Goal: Check status: Check status

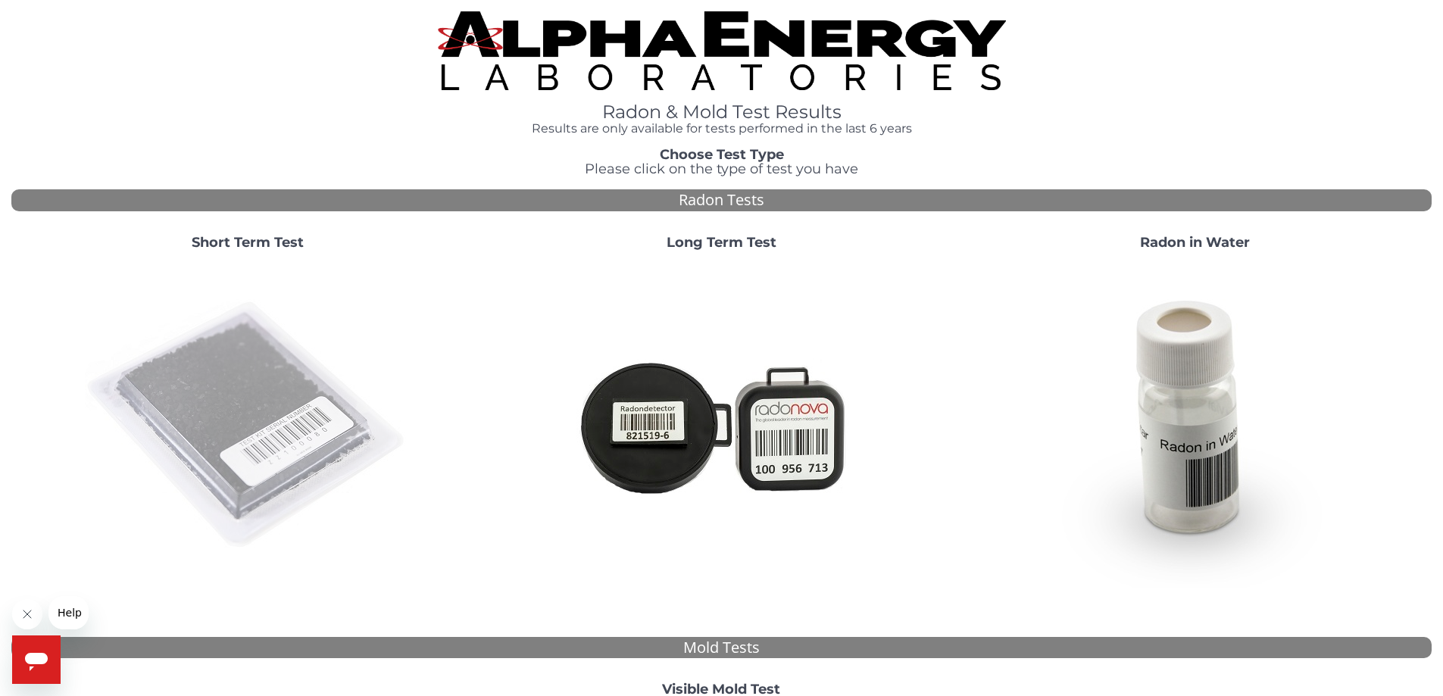
click at [280, 442] on img at bounding box center [248, 426] width 326 height 326
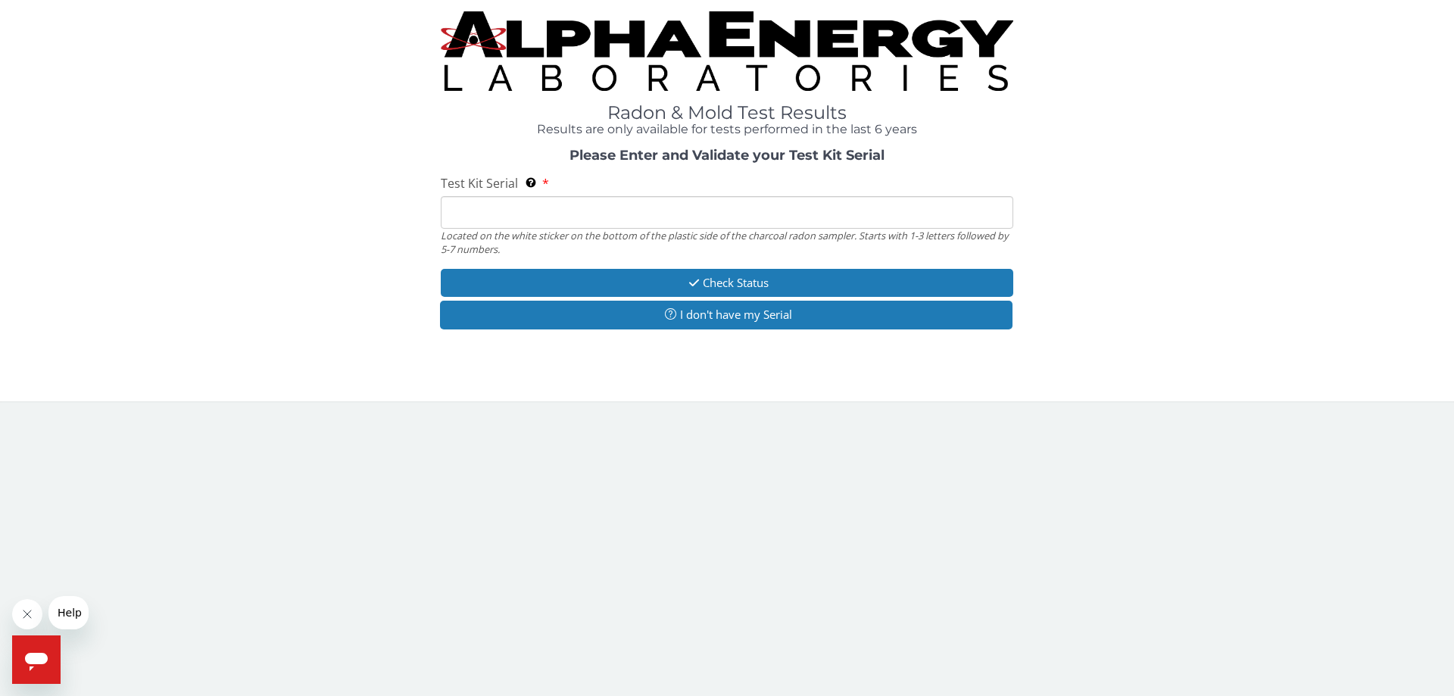
click at [565, 214] on input "Test Kit Serial Located on the white sticker on the bottom of the plastic side …" at bounding box center [727, 212] width 573 height 33
type input "FE472094"
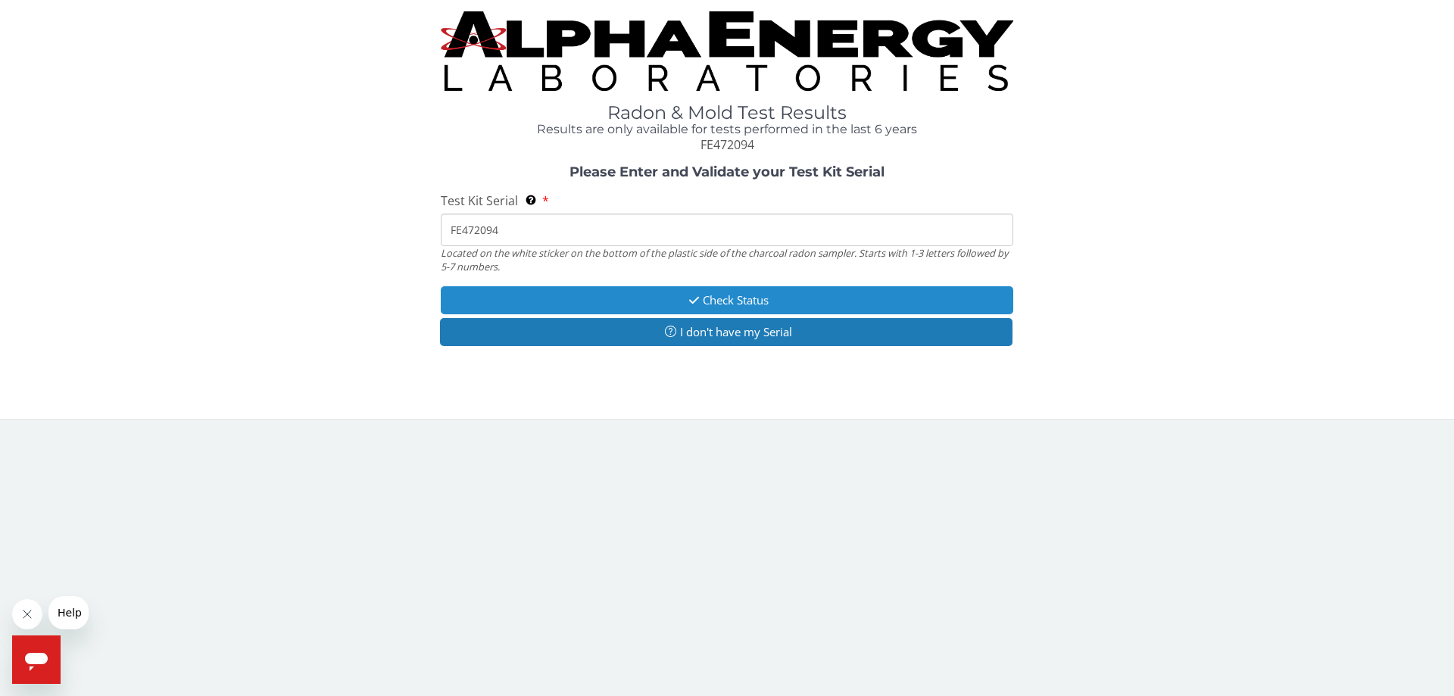
click at [598, 297] on button "Check Status" at bounding box center [727, 300] width 573 height 28
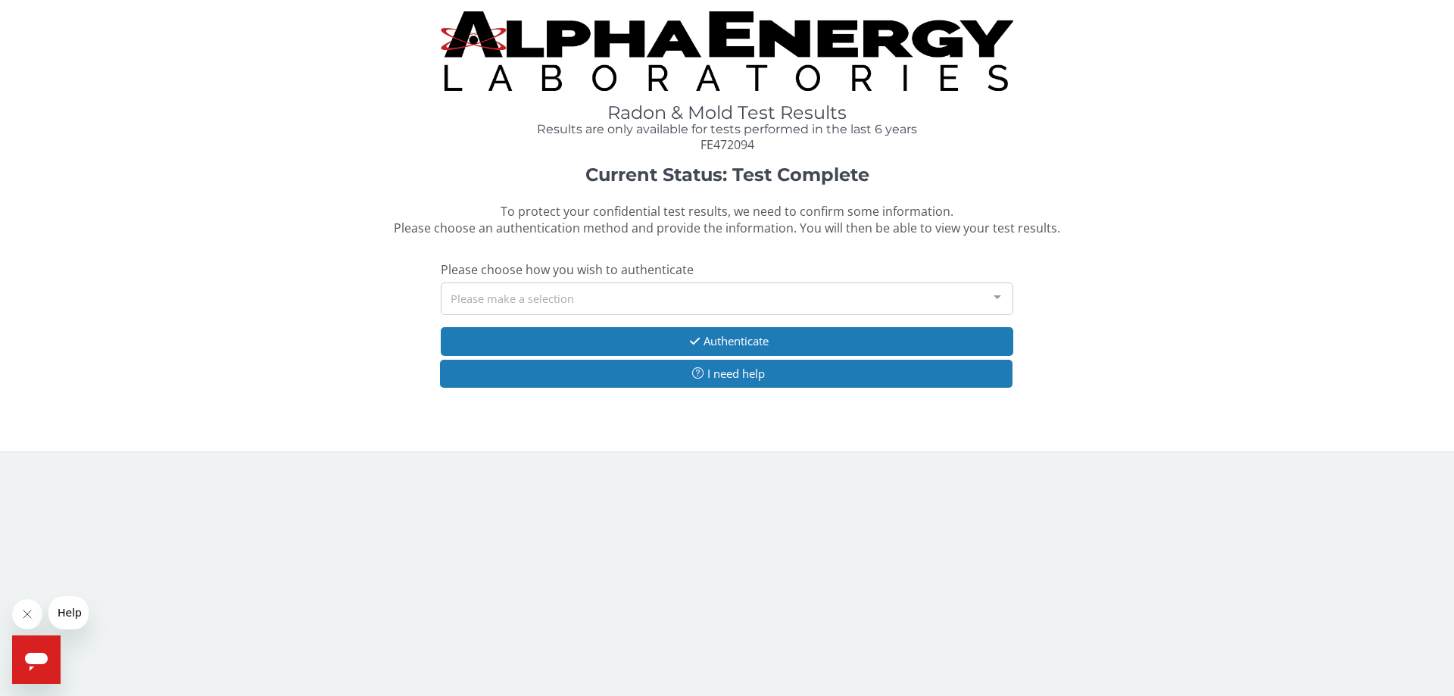
click at [702, 291] on div "Please make a selection" at bounding box center [727, 299] width 573 height 33
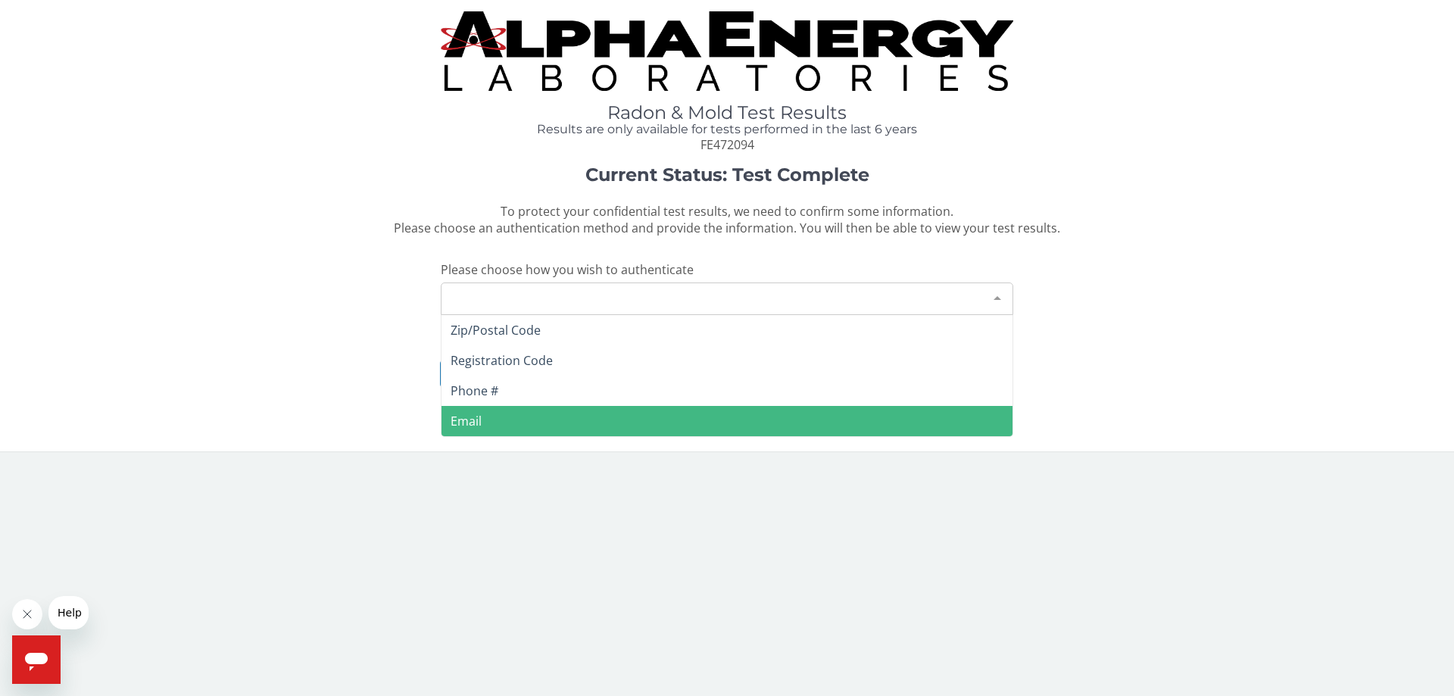
click at [517, 417] on span "Email" at bounding box center [727, 421] width 571 height 30
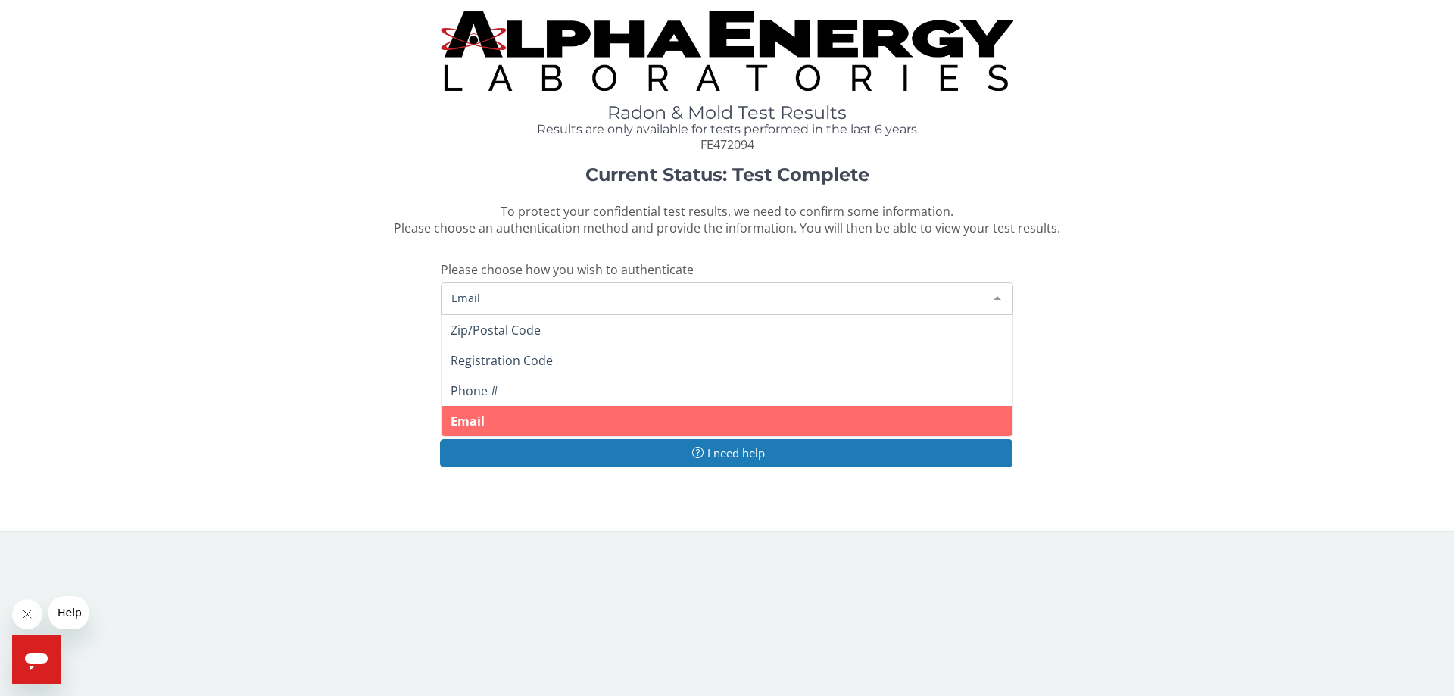
click at [530, 296] on span "Email" at bounding box center [715, 297] width 535 height 17
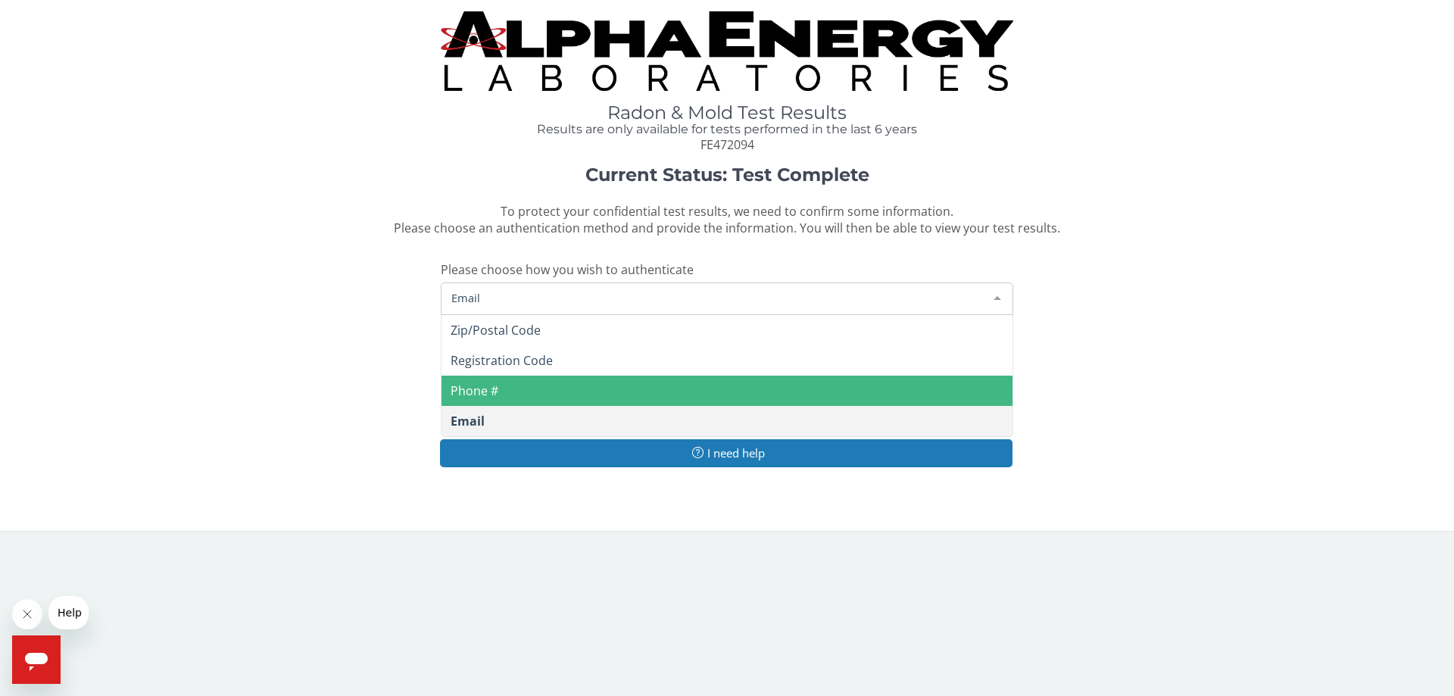
click at [514, 381] on span "Phone #" at bounding box center [727, 391] width 571 height 30
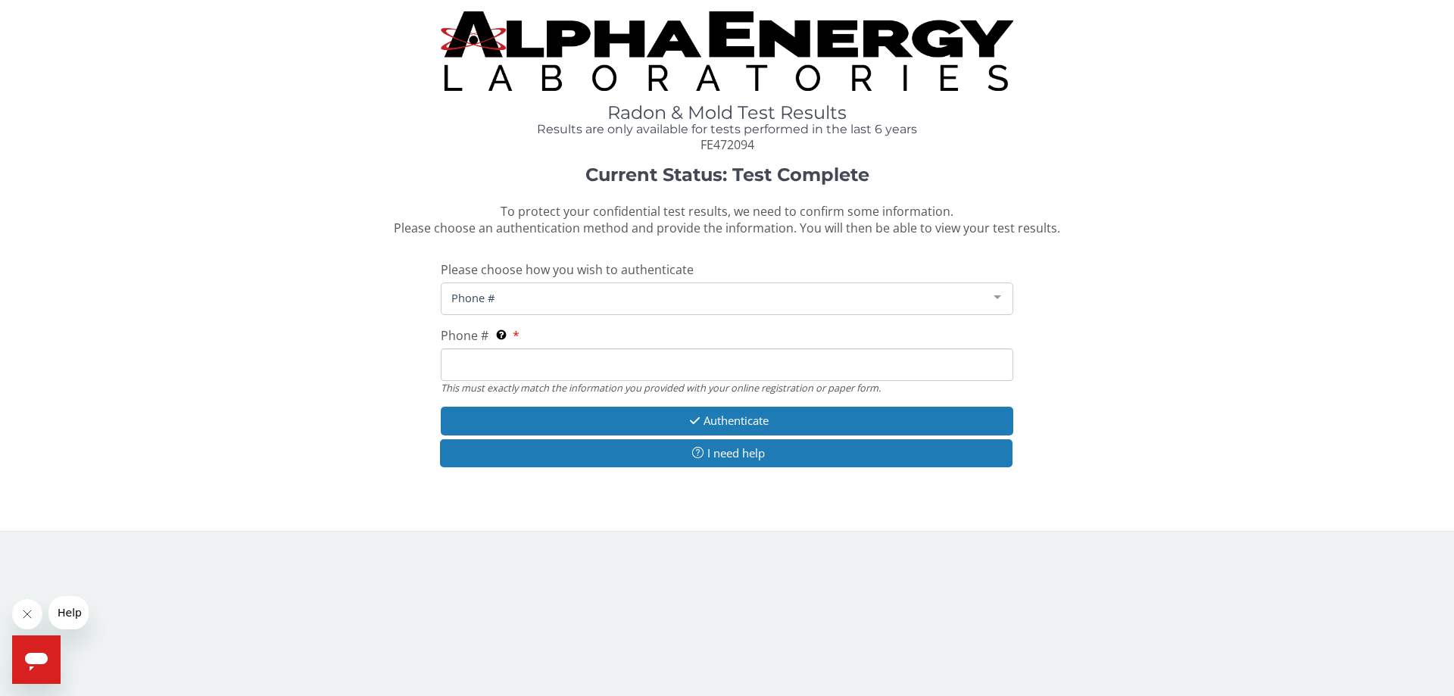
click at [514, 376] on input "Phone # This must exactly match the information you provided with your online r…" at bounding box center [727, 364] width 573 height 33
click at [515, 373] on input "Phone # This must exactly match the information you provided with your online r…" at bounding box center [727, 364] width 573 height 33
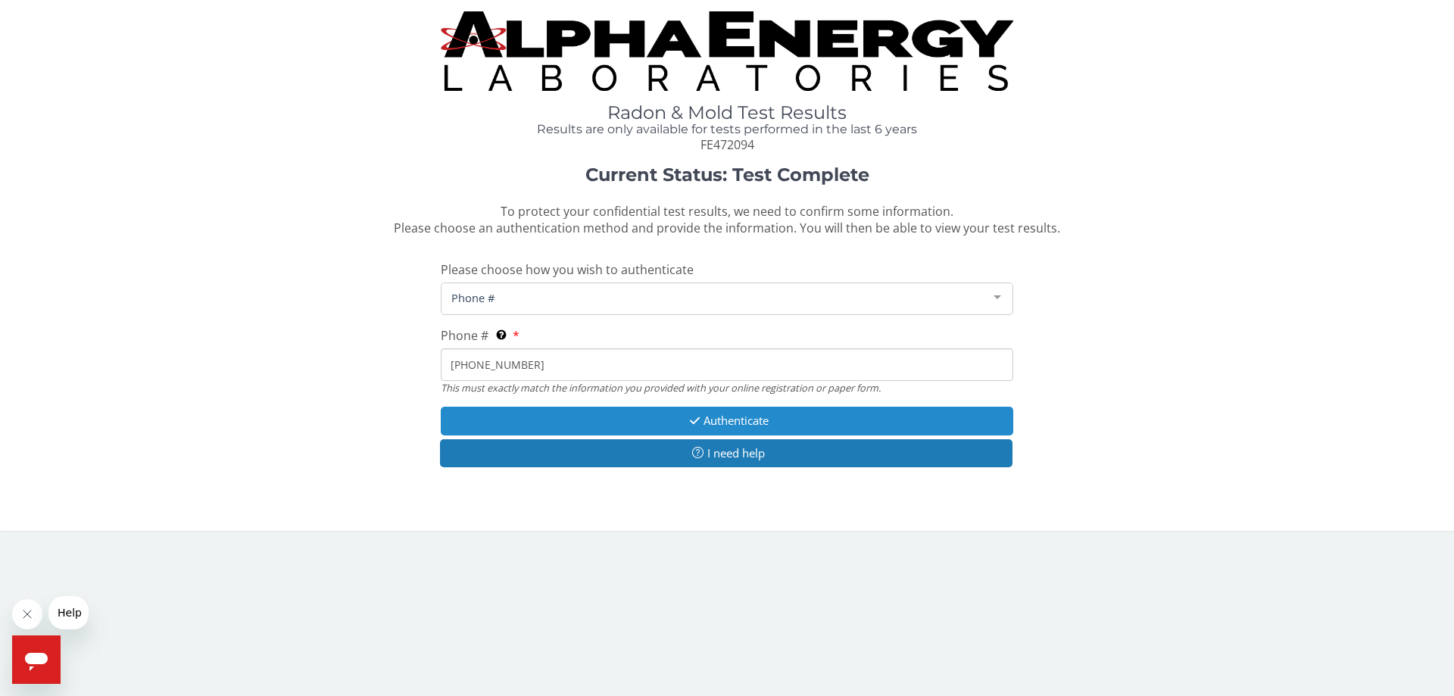
type input "[PHONE_NUMBER]"
click at [639, 411] on button "Authenticate" at bounding box center [727, 421] width 573 height 28
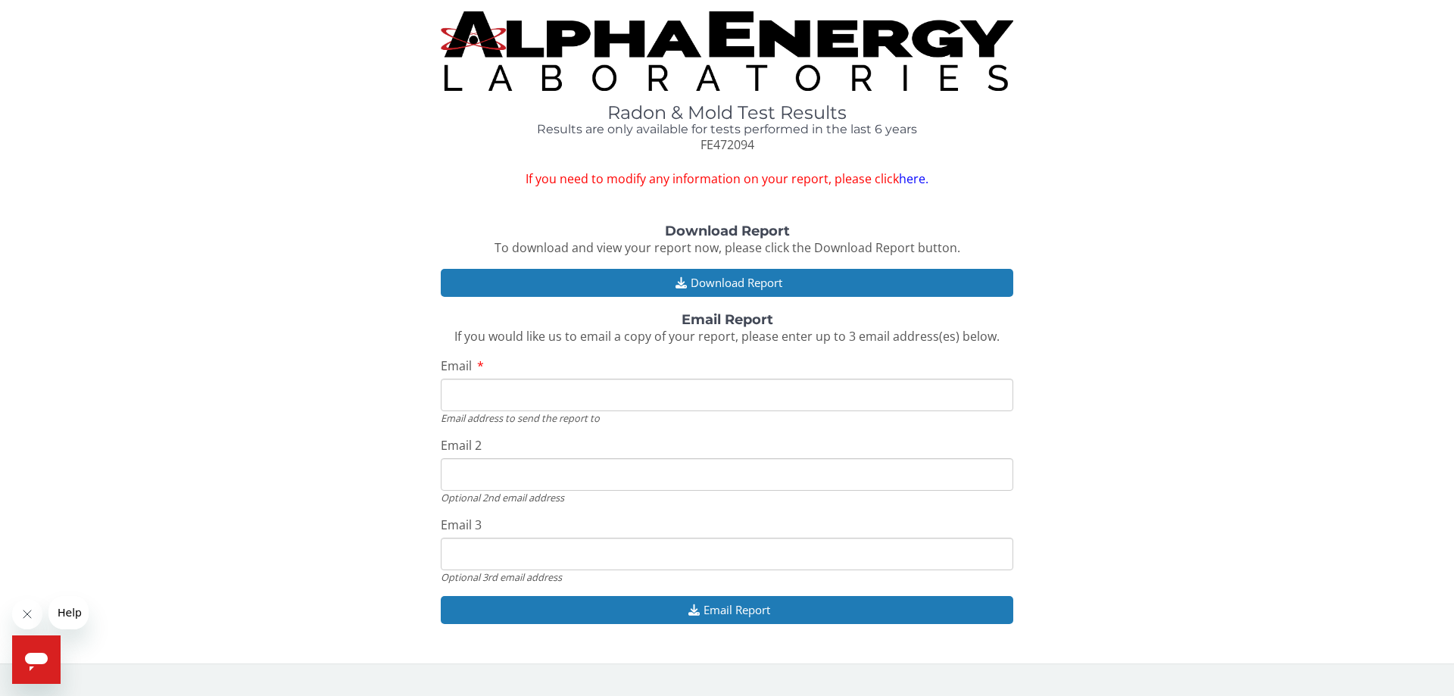
click at [680, 395] on input "Email" at bounding box center [727, 395] width 573 height 33
type input "[EMAIL_ADDRESS][DOMAIN_NAME]"
click at [591, 478] on input "[EMAIL_ADDRESS][DOMAIN_NAME]" at bounding box center [727, 474] width 573 height 33
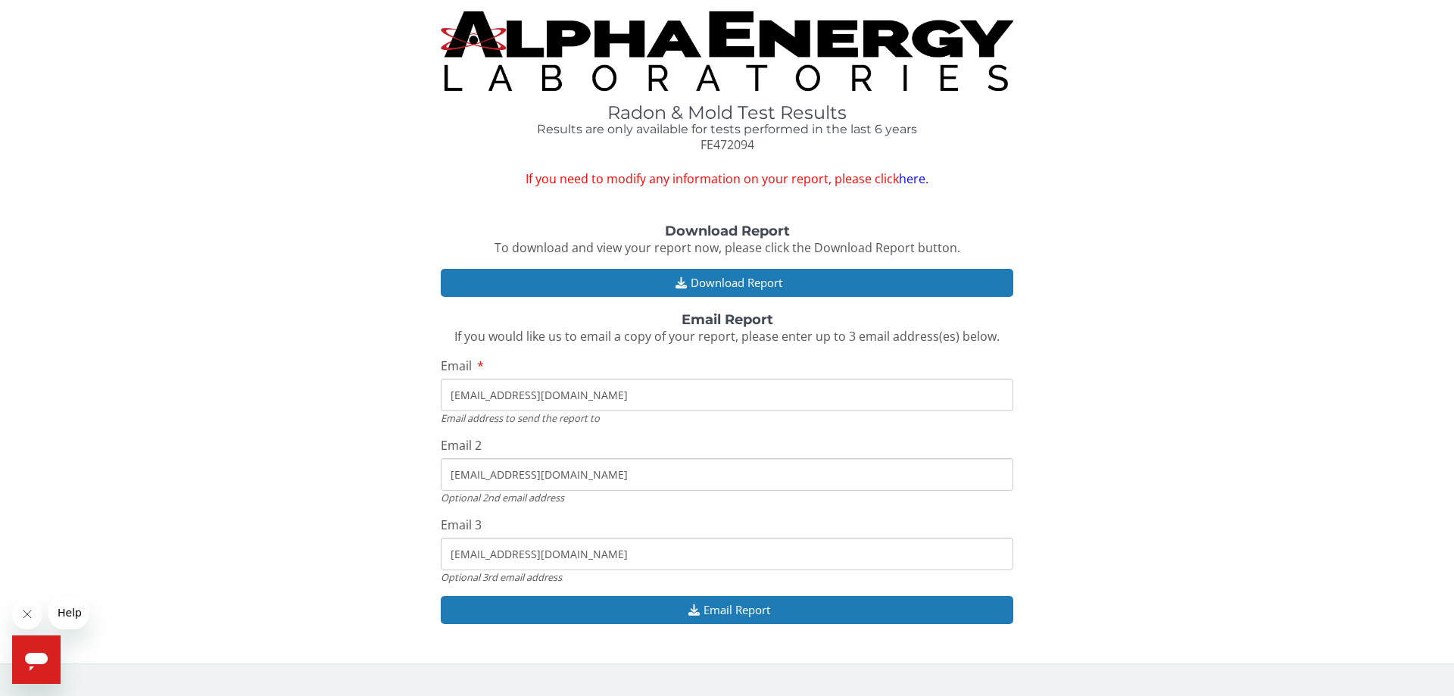
type input "[EMAIL_ADDRESS][DOMAIN_NAME]"
click at [596, 558] on input "[EMAIL_ADDRESS][DOMAIN_NAME]" at bounding box center [727, 554] width 573 height 33
drag, startPoint x: 596, startPoint y: 558, endPoint x: 329, endPoint y: 556, distance: 267.4
click at [329, 556] on div "Download Report To download and view your report now, please click the Download…" at bounding box center [727, 432] width 1432 height 416
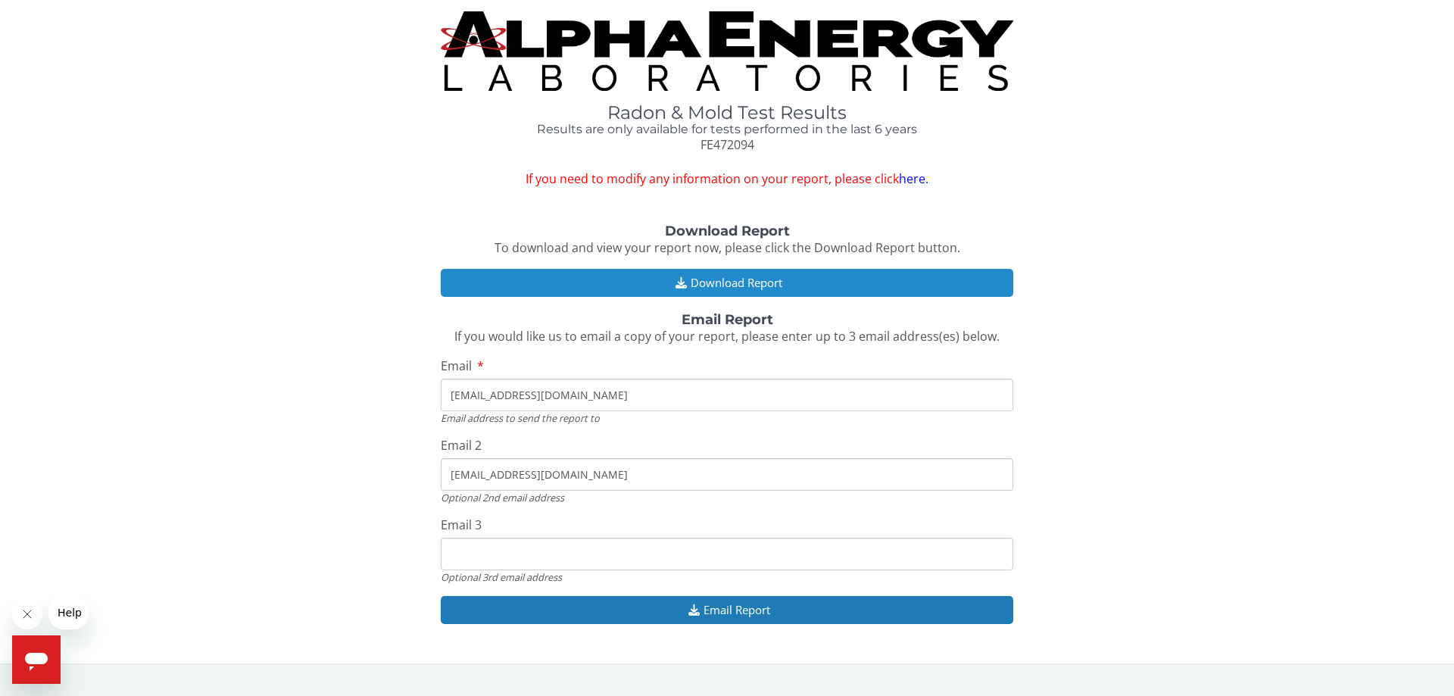
click at [746, 284] on button "Download Report" at bounding box center [727, 283] width 573 height 28
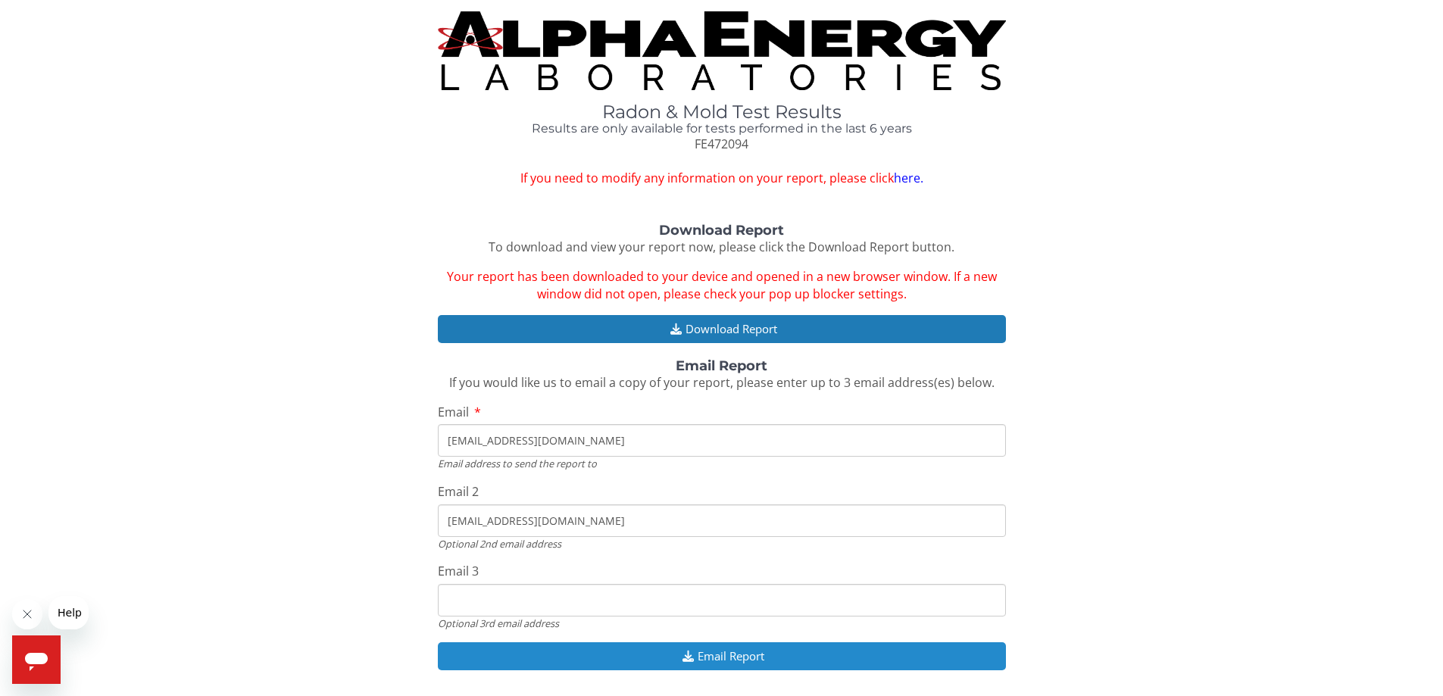
click at [720, 653] on button "Email Report" at bounding box center [722, 656] width 568 height 28
